Goal: Information Seeking & Learning: Learn about a topic

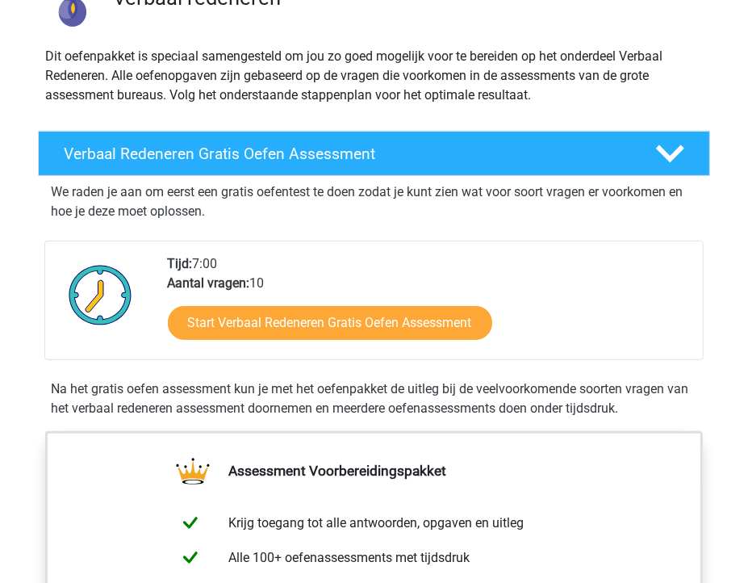
scroll to position [161, 0]
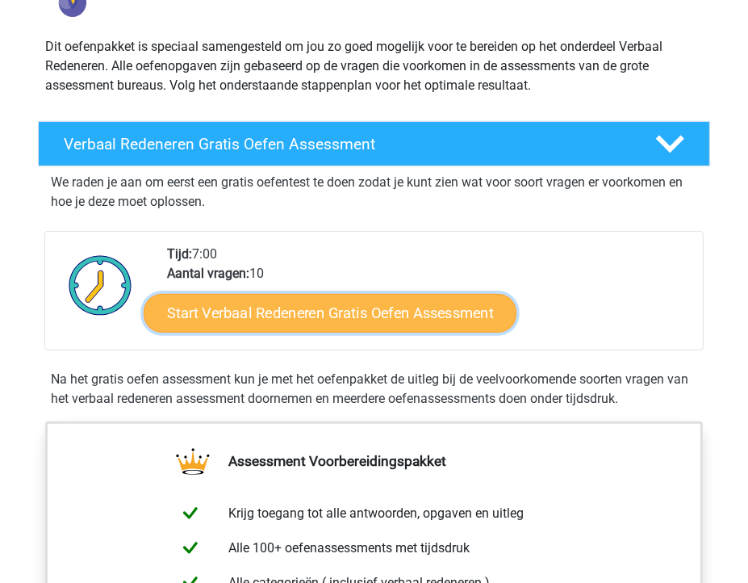
click at [433, 323] on link "Start Verbaal Redeneren Gratis Oefen Assessment" at bounding box center [329, 313] width 373 height 39
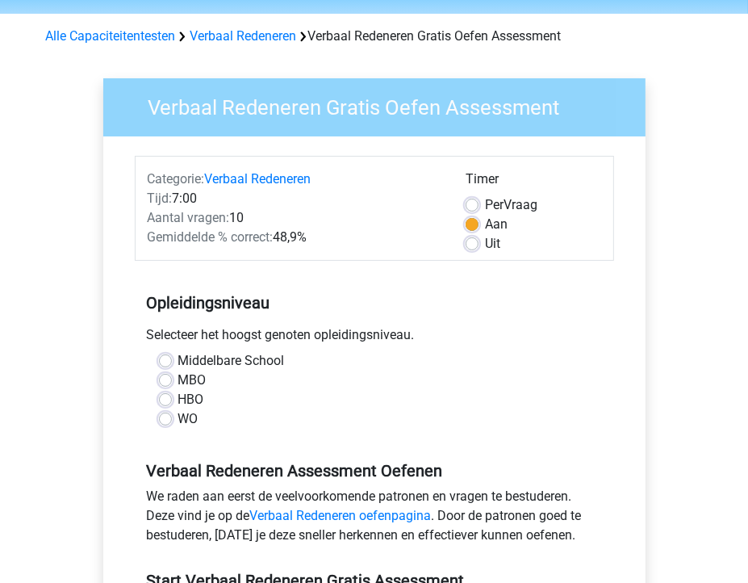
scroll to position [81, 0]
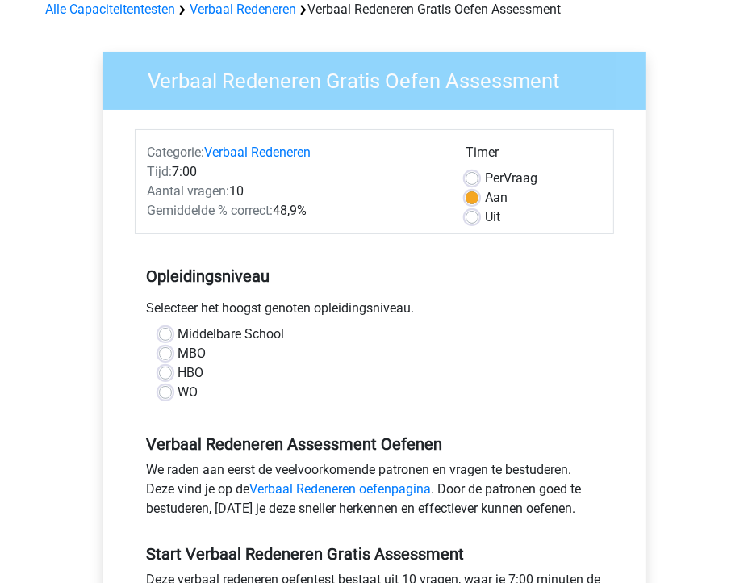
click at [186, 375] on label "HBO" at bounding box center [191, 372] width 26 height 19
click at [172, 375] on input "HBO" at bounding box center [165, 371] width 13 height 16
radio input "true"
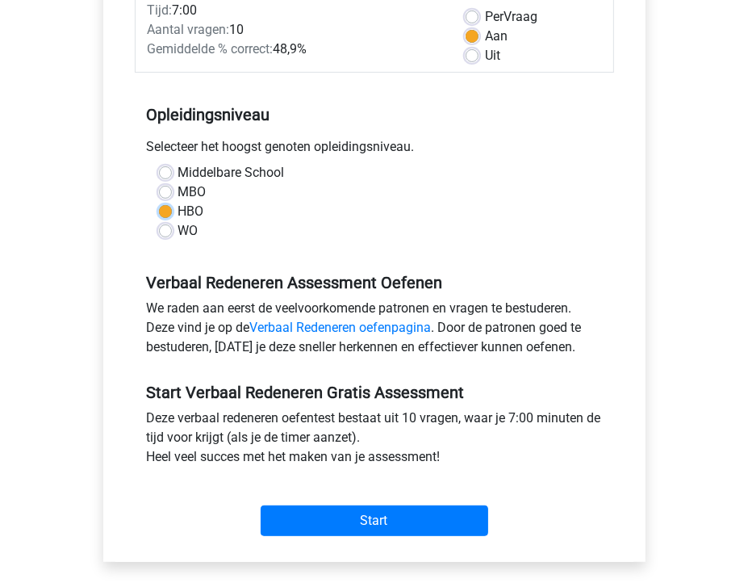
scroll to position [323, 0]
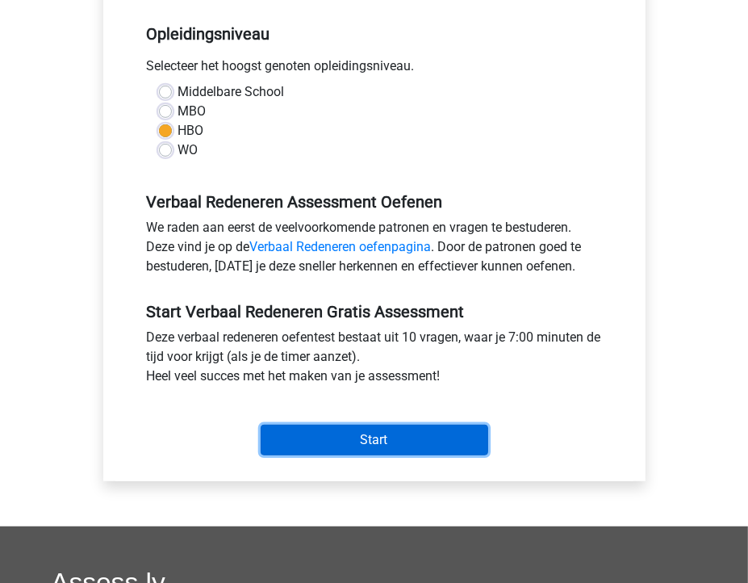
click at [353, 450] on input "Start" at bounding box center [375, 440] width 228 height 31
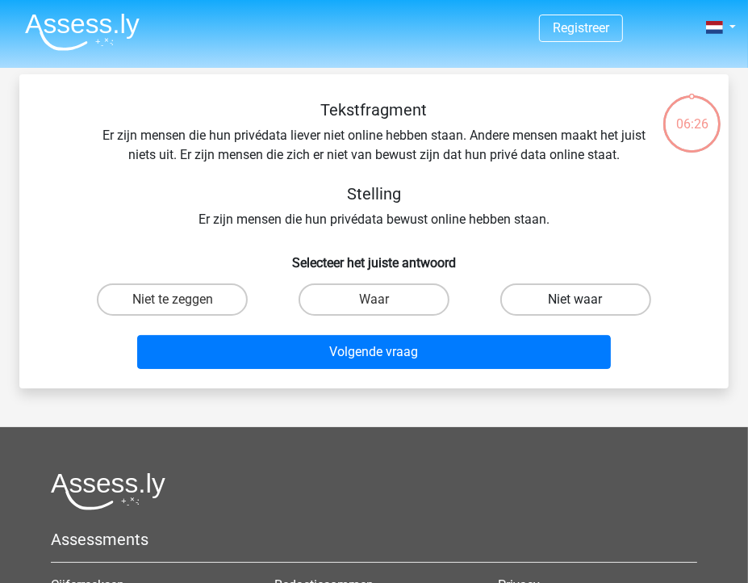
click at [581, 297] on label "Niet waar" at bounding box center [575, 299] width 151 height 32
click at [581, 299] on input "Niet waar" at bounding box center [580, 304] width 10 height 10
radio input "true"
click at [205, 295] on label "Niet te zeggen" at bounding box center [172, 299] width 151 height 32
click at [183, 299] on input "Niet te zeggen" at bounding box center [178, 304] width 10 height 10
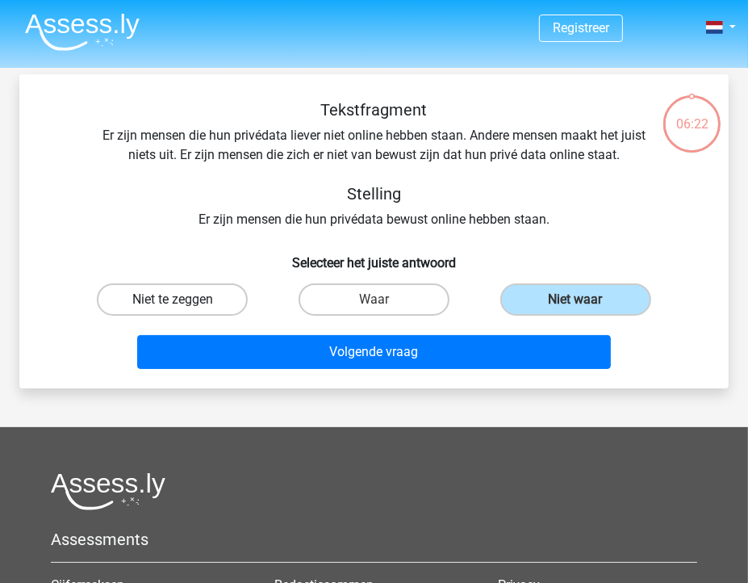
radio input "true"
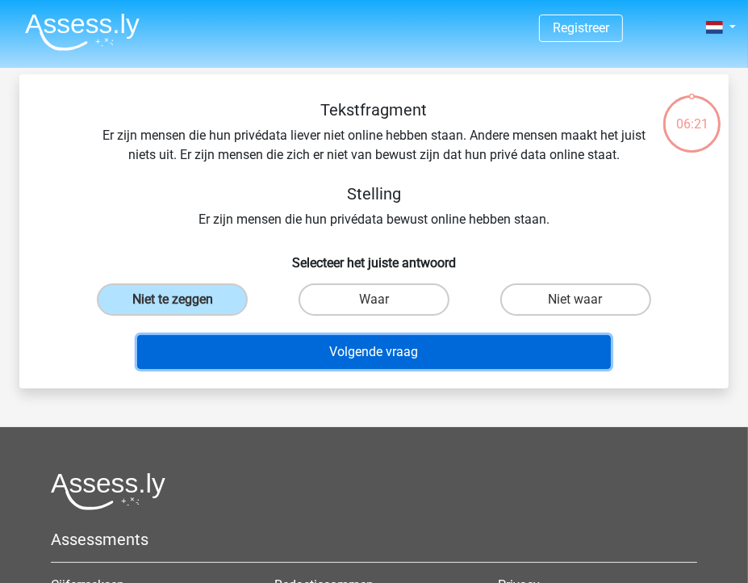
click at [398, 346] on button "Volgende vraag" at bounding box center [373, 352] width 473 height 34
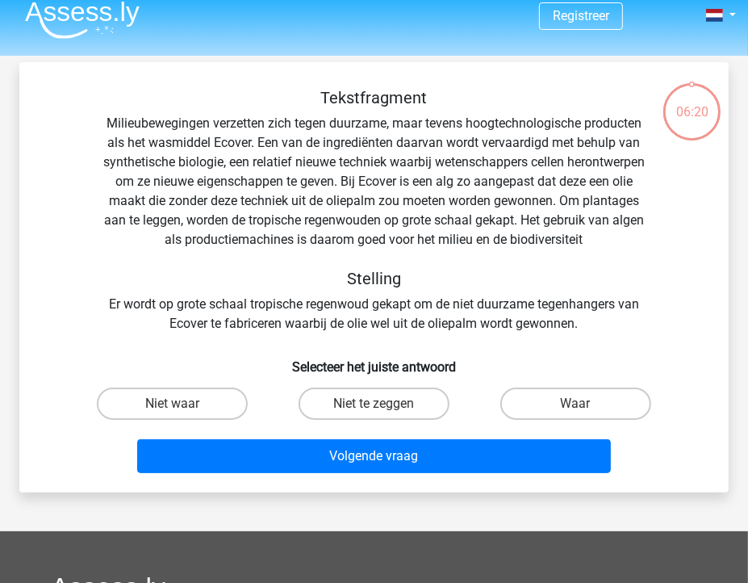
scroll to position [74, 0]
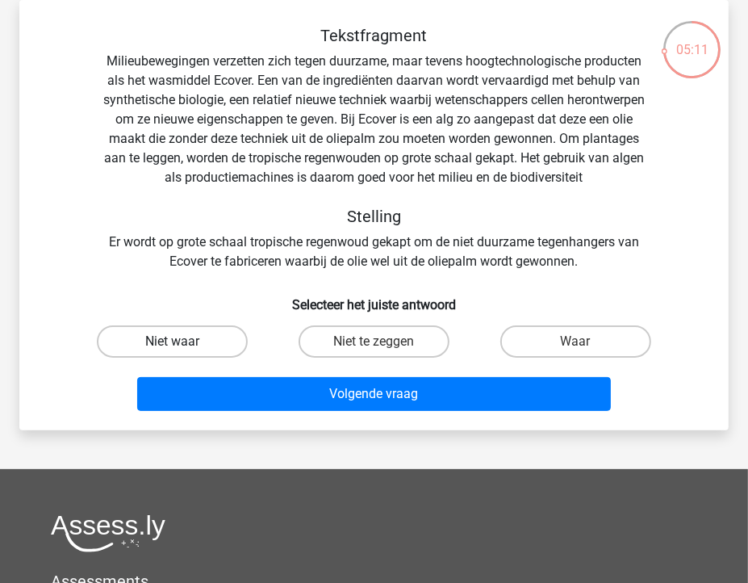
click at [186, 333] on label "Niet waar" at bounding box center [172, 341] width 151 height 32
click at [183, 341] on input "Niet waar" at bounding box center [178, 346] width 10 height 10
radio input "true"
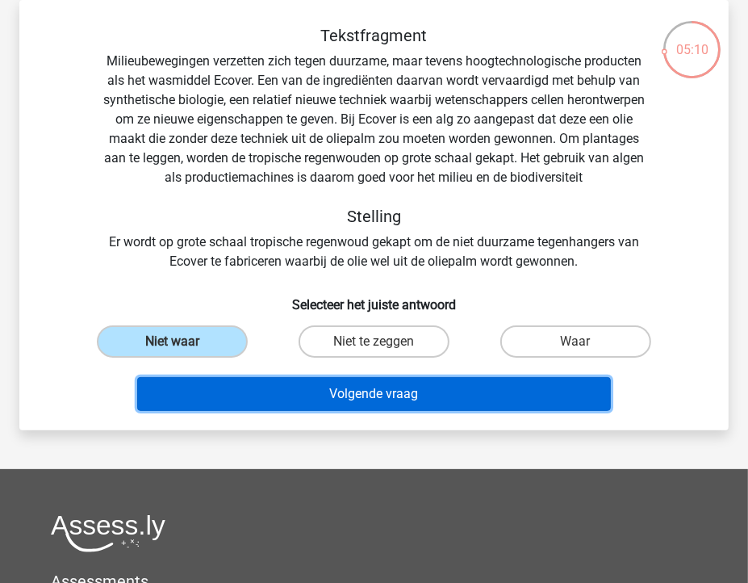
click at [281, 396] on button "Volgende vraag" at bounding box center [373, 394] width 473 height 34
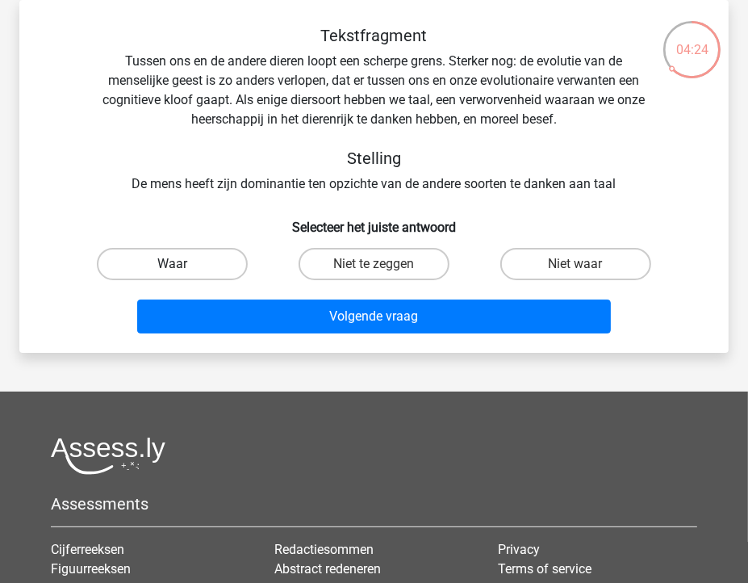
click at [216, 262] on label "Waar" at bounding box center [172, 264] width 151 height 32
click at [183, 264] on input "Waar" at bounding box center [178, 269] width 10 height 10
radio input "true"
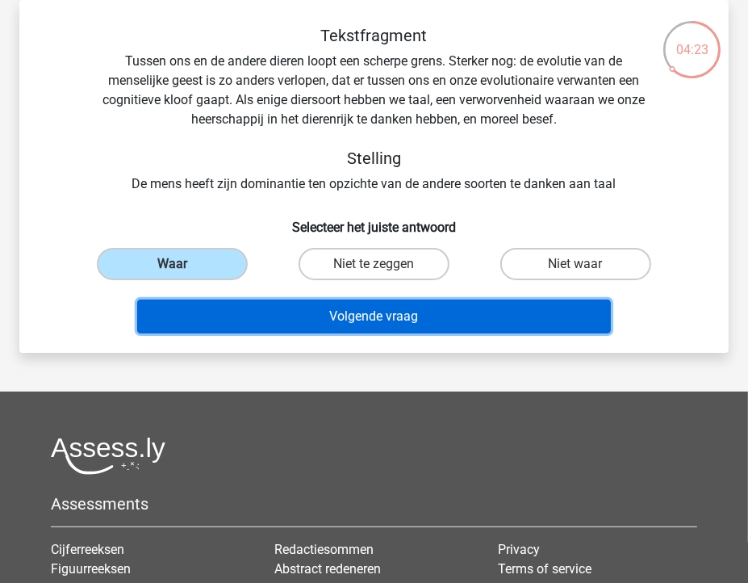
click at [349, 321] on button "Volgende vraag" at bounding box center [373, 316] width 473 height 34
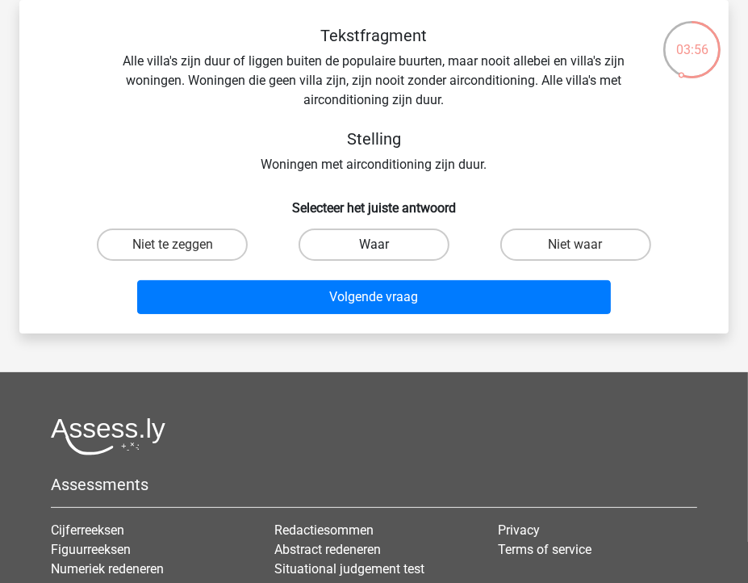
drag, startPoint x: 369, startPoint y: 253, endPoint x: 378, endPoint y: 277, distance: 25.8
click at [369, 253] on label "Waar" at bounding box center [374, 244] width 151 height 32
click at [374, 253] on input "Waar" at bounding box center [379, 250] width 10 height 10
radio input "true"
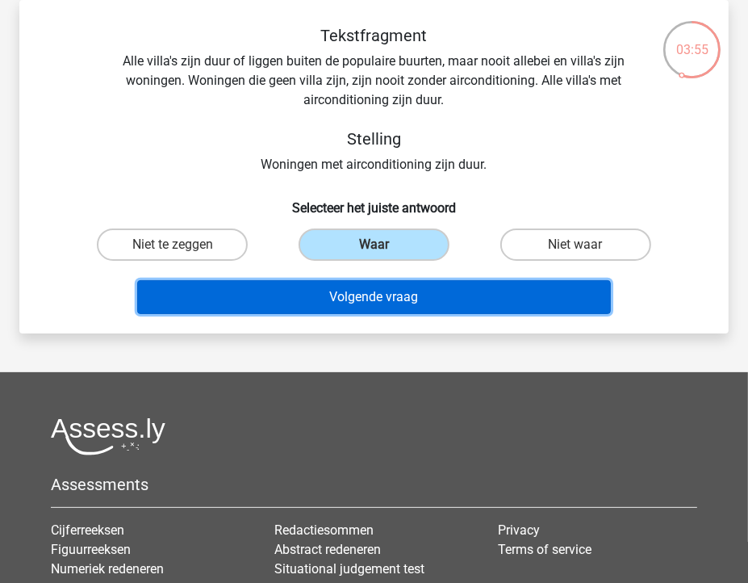
click at [381, 305] on button "Volgende vraag" at bounding box center [373, 297] width 473 height 34
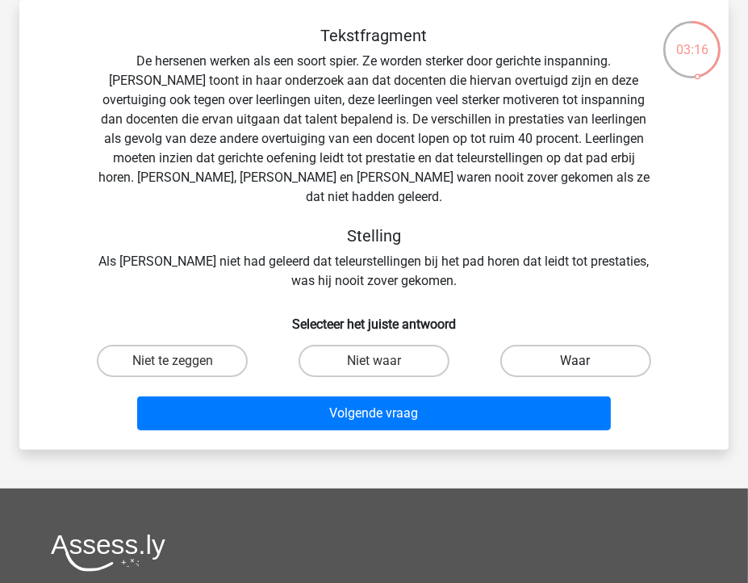
click at [575, 347] on label "Waar" at bounding box center [575, 361] width 151 height 32
click at [575, 361] on input "Waar" at bounding box center [580, 366] width 10 height 10
radio input "true"
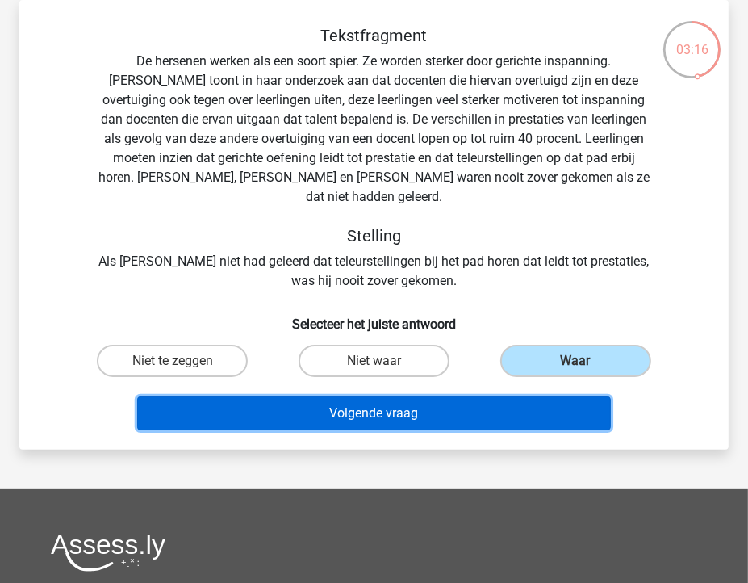
click at [523, 398] on button "Volgende vraag" at bounding box center [373, 413] width 473 height 34
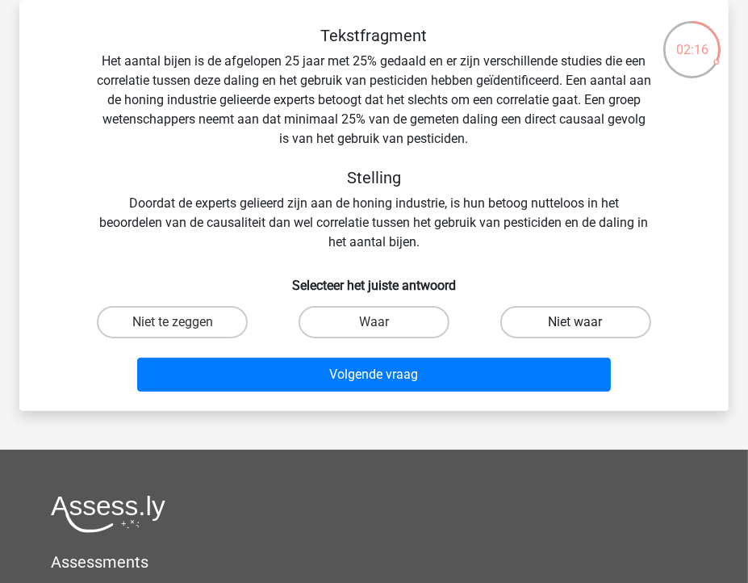
click at [582, 320] on label "Niet waar" at bounding box center [575, 322] width 151 height 32
click at [582, 322] on input "Niet waar" at bounding box center [580, 327] width 10 height 10
radio input "true"
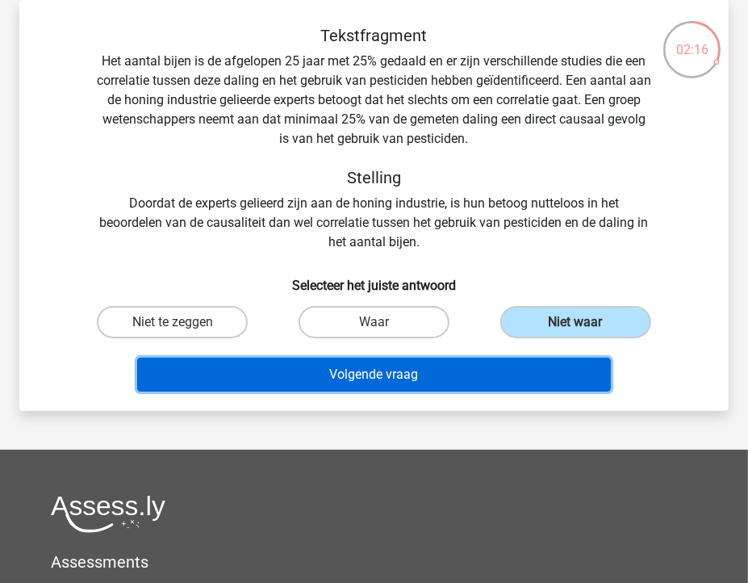
click at [550, 371] on button "Volgende vraag" at bounding box center [373, 375] width 473 height 34
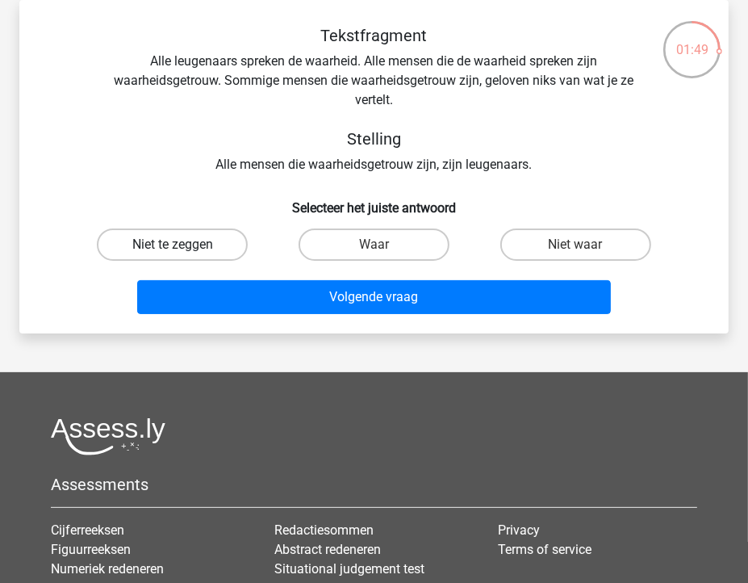
click at [183, 240] on label "Niet te zeggen" at bounding box center [172, 244] width 151 height 32
click at [183, 245] on input "Niet te zeggen" at bounding box center [178, 250] width 10 height 10
radio input "true"
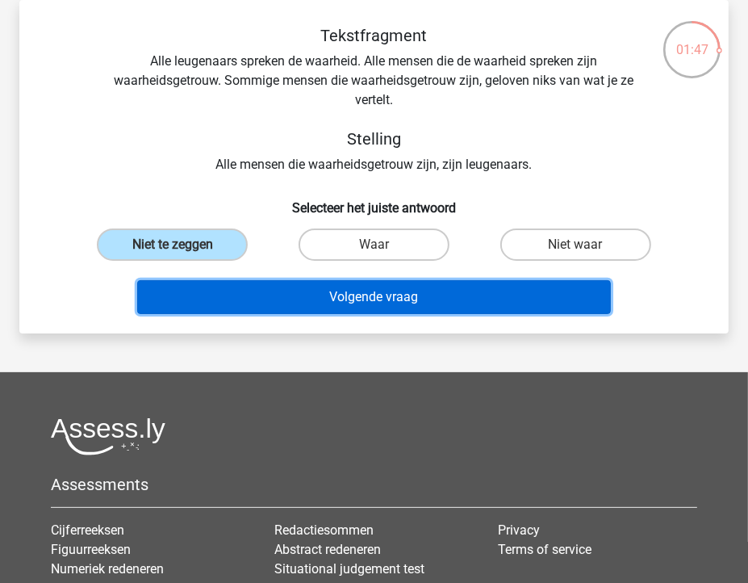
click at [324, 295] on button "Volgende vraag" at bounding box center [373, 297] width 473 height 34
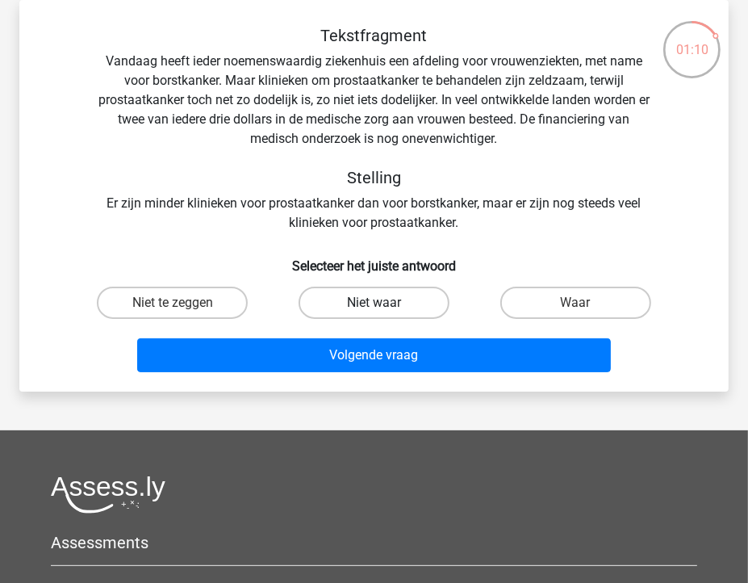
click at [383, 295] on label "Niet waar" at bounding box center [374, 303] width 151 height 32
click at [383, 303] on input "Niet waar" at bounding box center [379, 308] width 10 height 10
radio input "true"
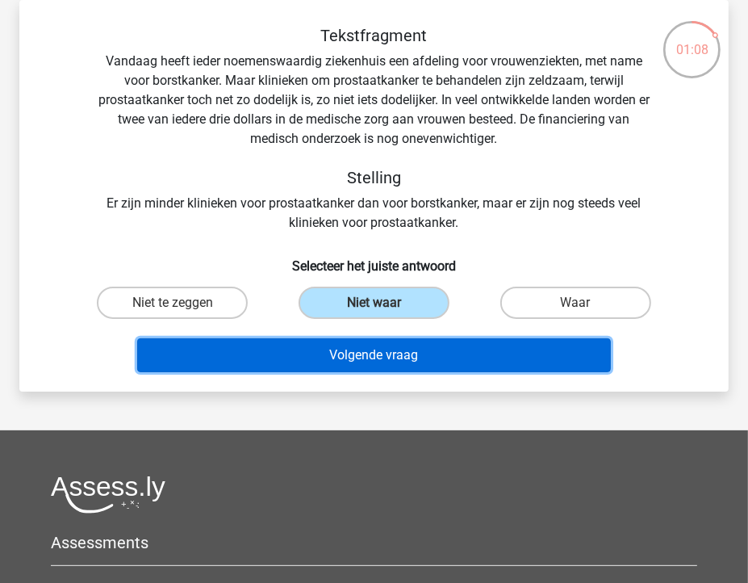
click at [419, 353] on button "Volgende vraag" at bounding box center [373, 355] width 473 height 34
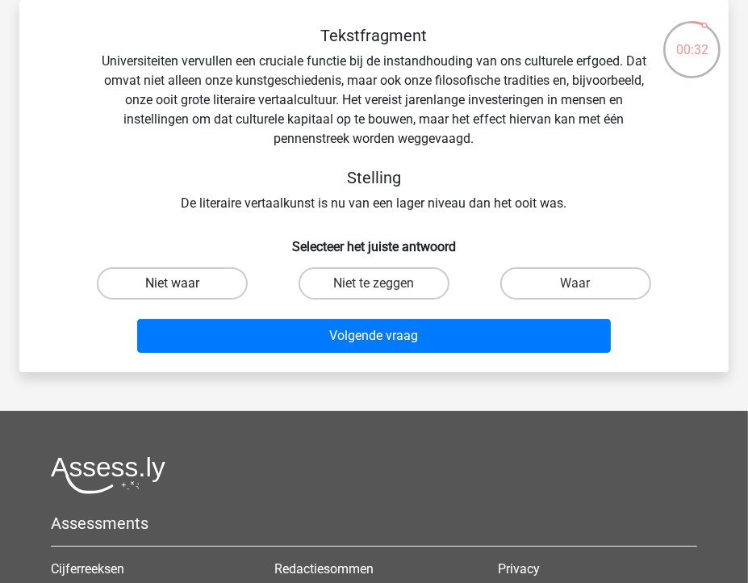
click at [194, 282] on label "Niet waar" at bounding box center [172, 283] width 151 height 32
click at [183, 283] on input "Niet waar" at bounding box center [178, 288] width 10 height 10
radio input "true"
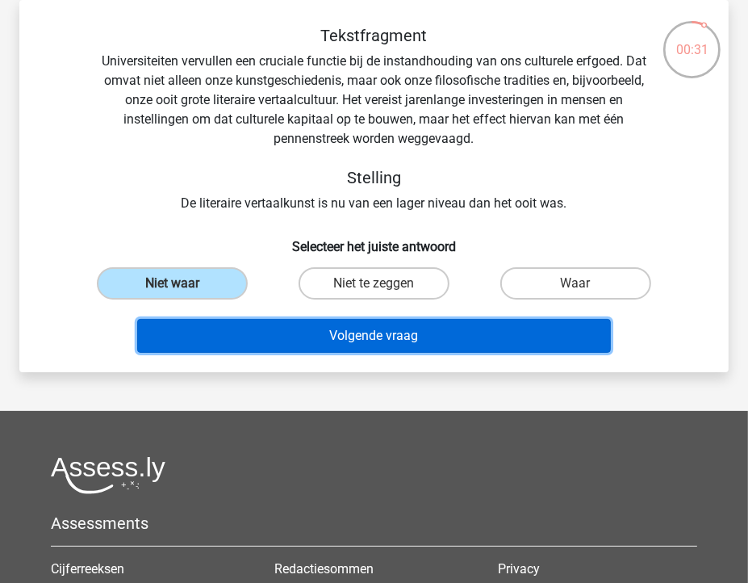
click at [359, 337] on button "Volgende vraag" at bounding box center [373, 336] width 473 height 34
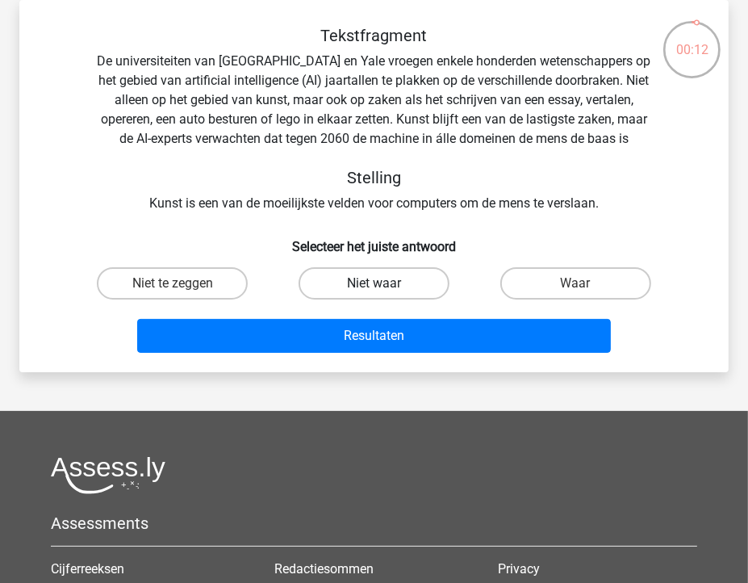
click at [387, 282] on label "Niet waar" at bounding box center [374, 283] width 151 height 32
click at [384, 283] on input "Niet waar" at bounding box center [379, 288] width 10 height 10
radio input "true"
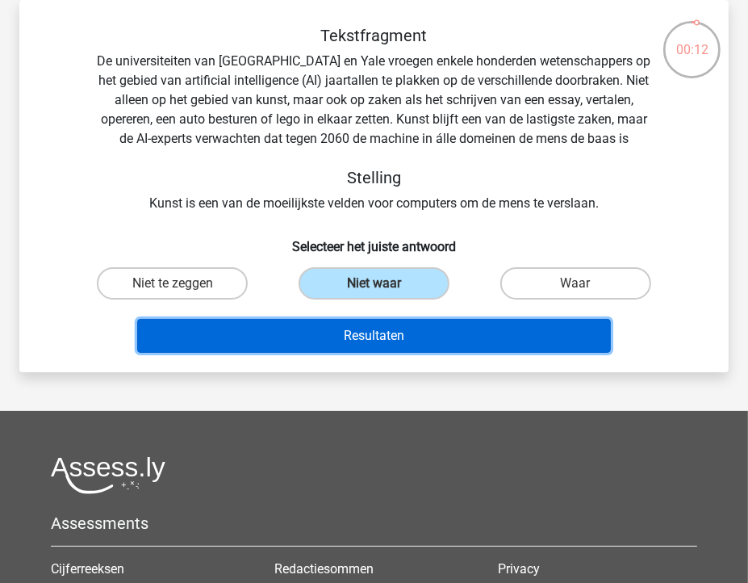
click at [393, 330] on button "Resultaten" at bounding box center [373, 336] width 473 height 34
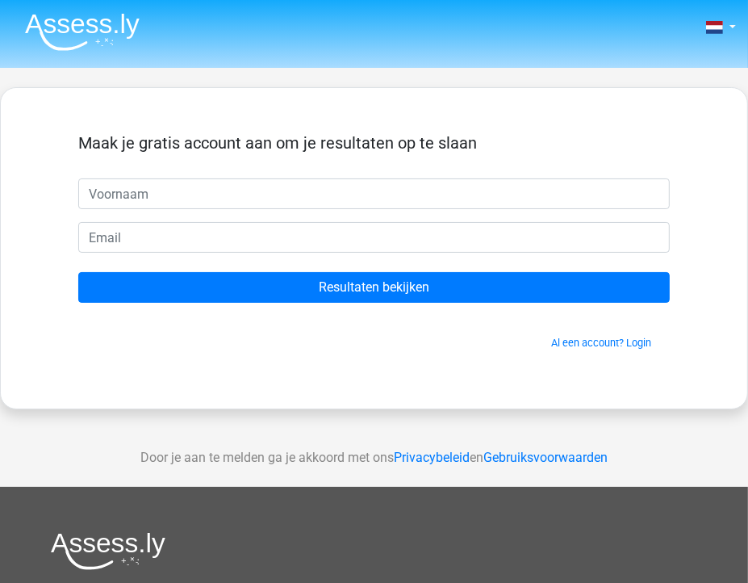
click at [261, 190] on input "text" at bounding box center [374, 193] width 592 height 31
type input "[PERSON_NAME]"
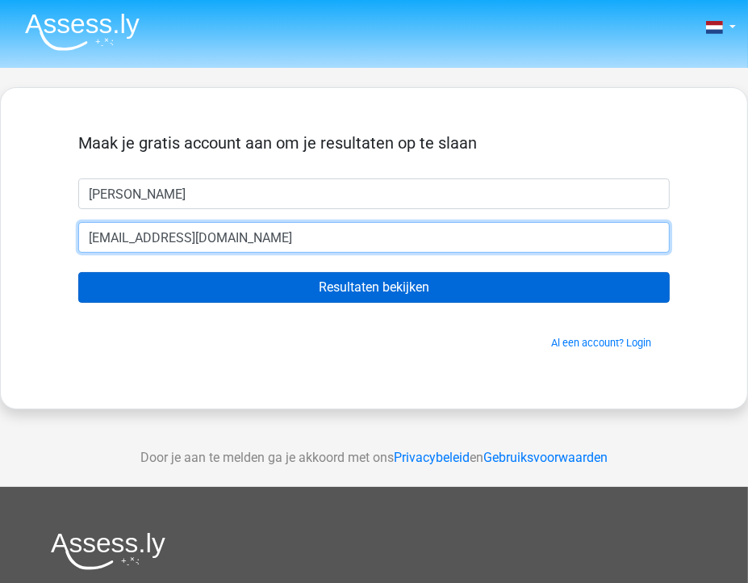
type input "[EMAIL_ADDRESS][DOMAIN_NAME]"
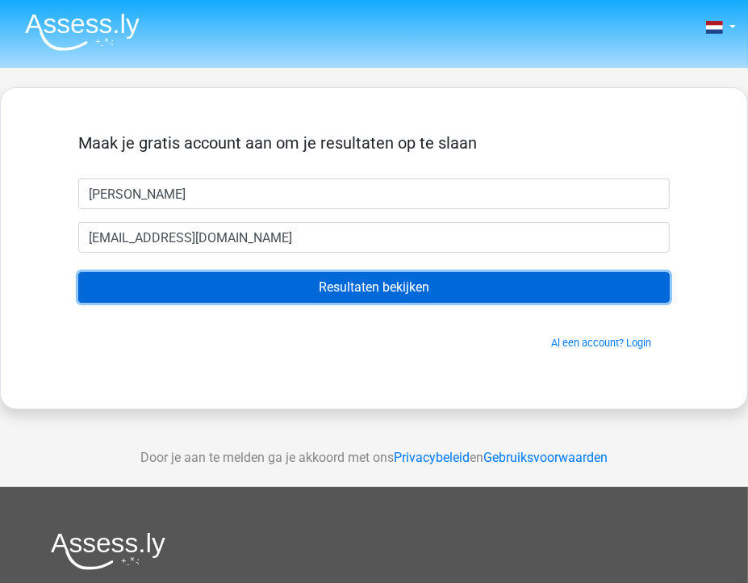
click at [305, 290] on input "Resultaten bekijken" at bounding box center [374, 287] width 592 height 31
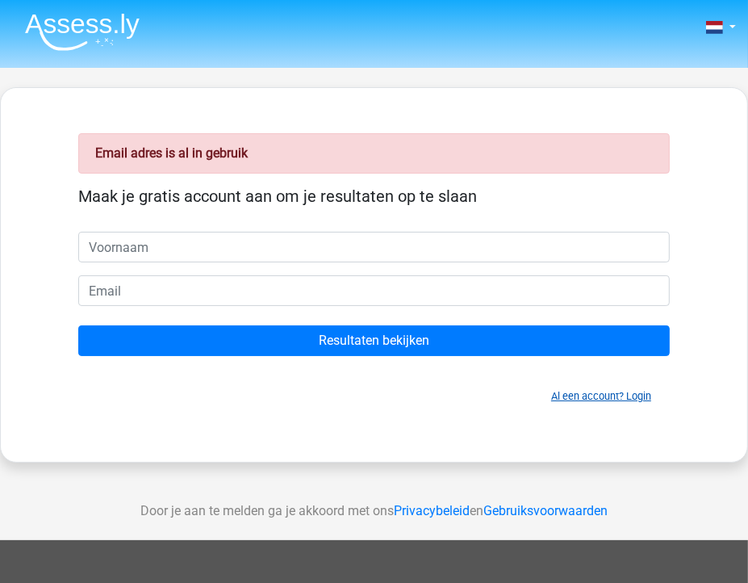
click at [594, 390] on link "Al een account? Login" at bounding box center [601, 396] width 100 height 12
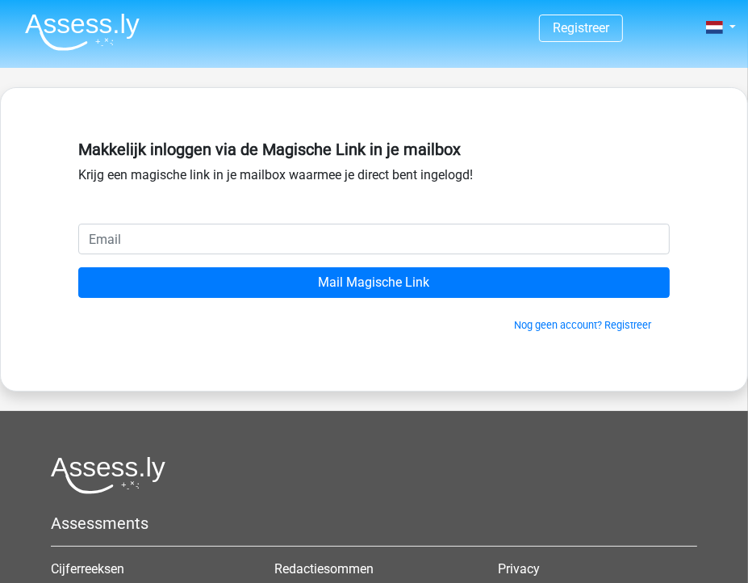
click at [410, 233] on input "email" at bounding box center [374, 239] width 592 height 31
type input "plhout@gmail.com"
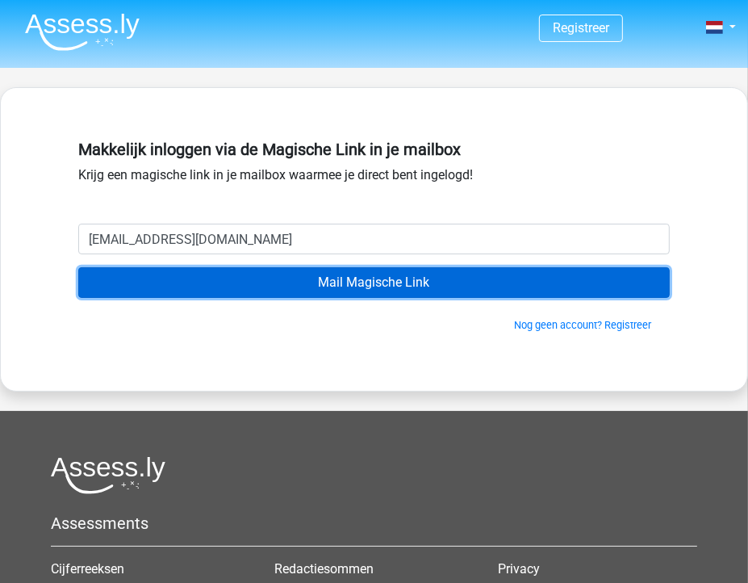
click at [258, 290] on input "Mail Magische Link" at bounding box center [374, 282] width 592 height 31
